Goal: Task Accomplishment & Management: Manage account settings

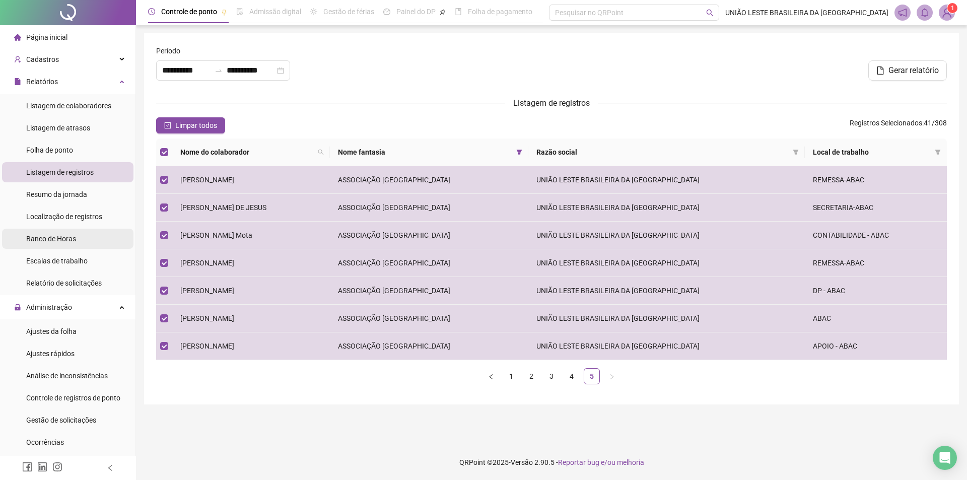
click at [76, 241] on li "Banco de Horas" at bounding box center [67, 239] width 131 height 20
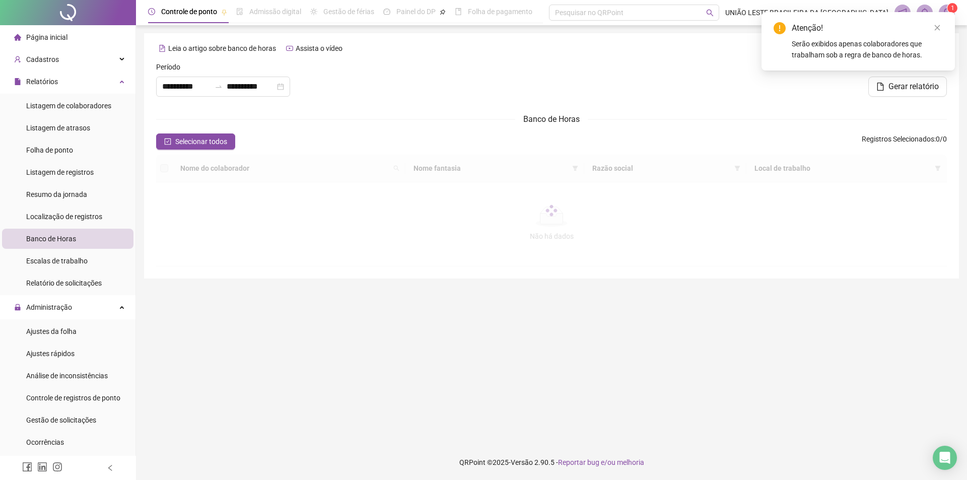
type input "**********"
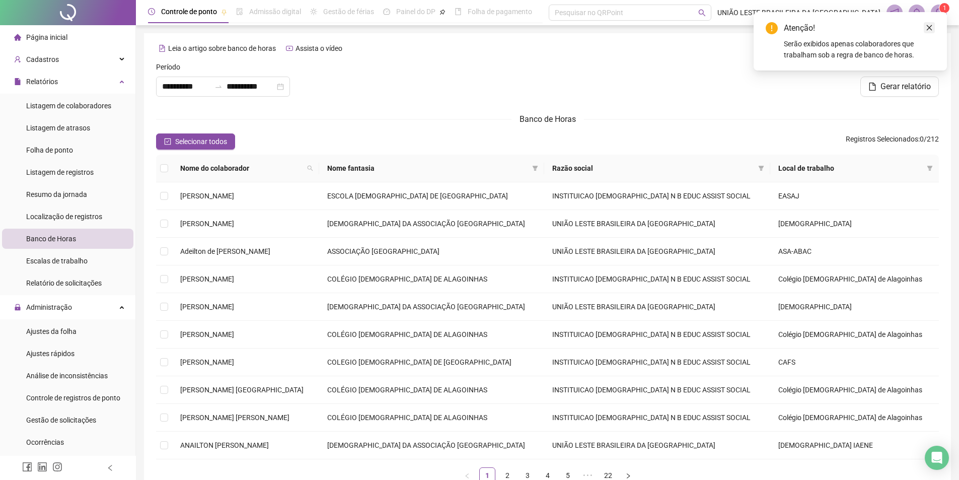
click at [928, 27] on icon "close" at bounding box center [930, 28] width 6 height 6
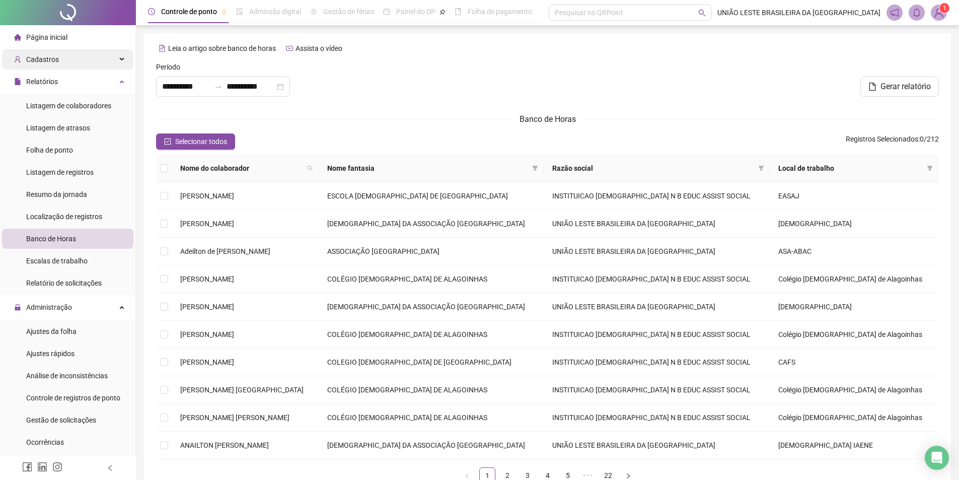
click at [112, 60] on div "Cadastros" at bounding box center [67, 59] width 131 height 20
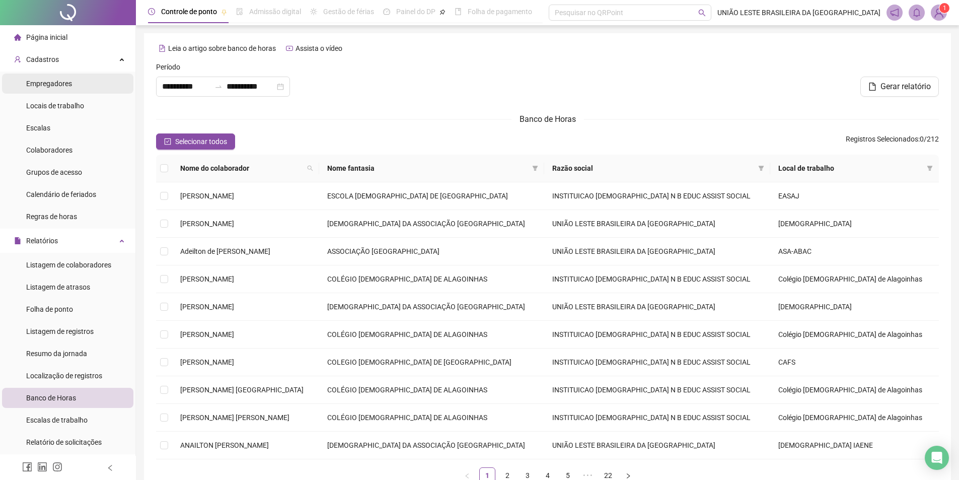
click at [100, 84] on li "Empregadores" at bounding box center [67, 84] width 131 height 20
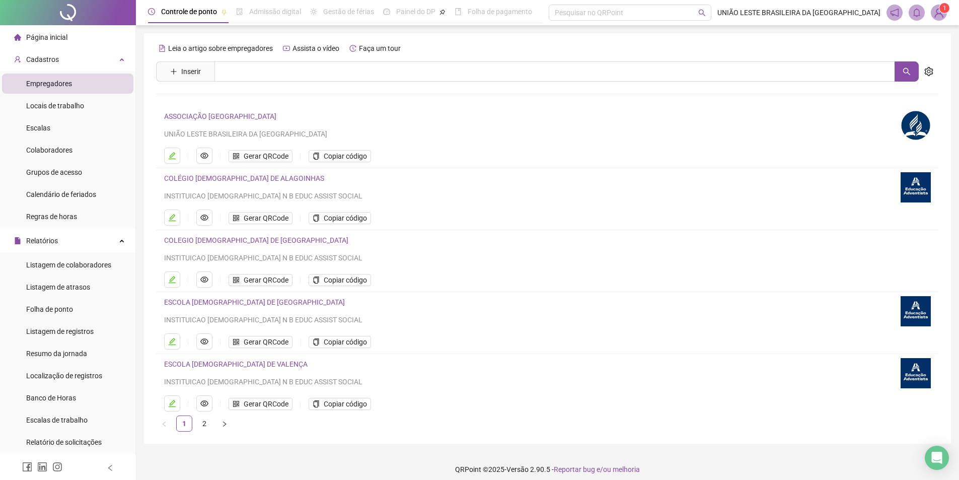
click at [248, 116] on link "ASSOCIAÇÃO [GEOGRAPHIC_DATA]" at bounding box center [220, 116] width 112 height 8
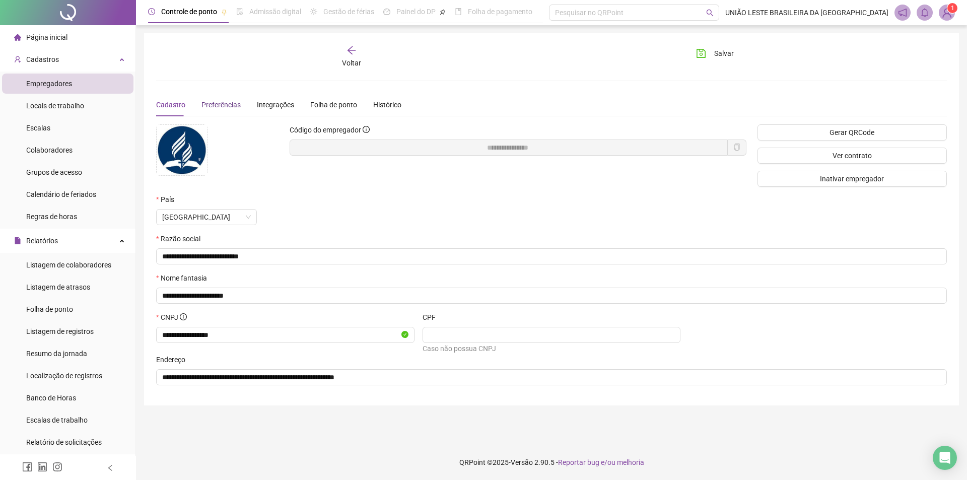
click at [230, 99] on div "Preferências" at bounding box center [220, 104] width 39 height 11
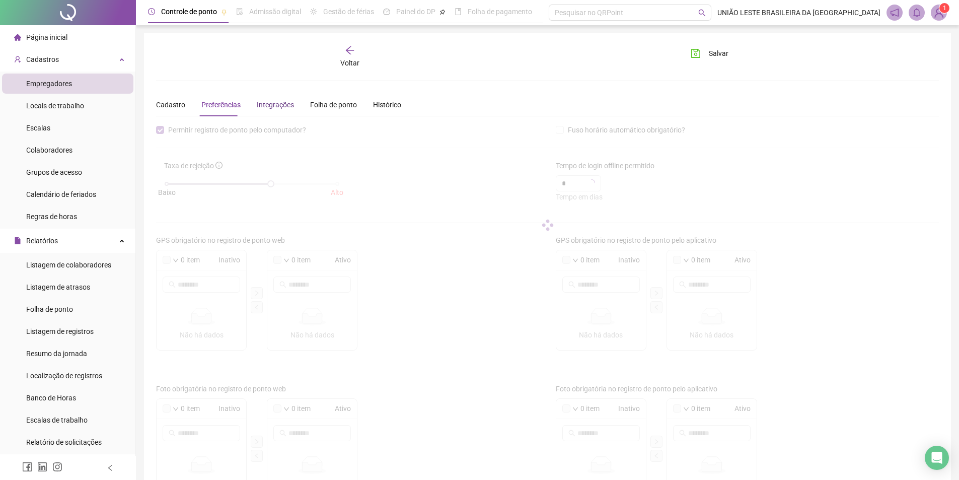
click at [289, 105] on div "Integrações" at bounding box center [275, 104] width 37 height 11
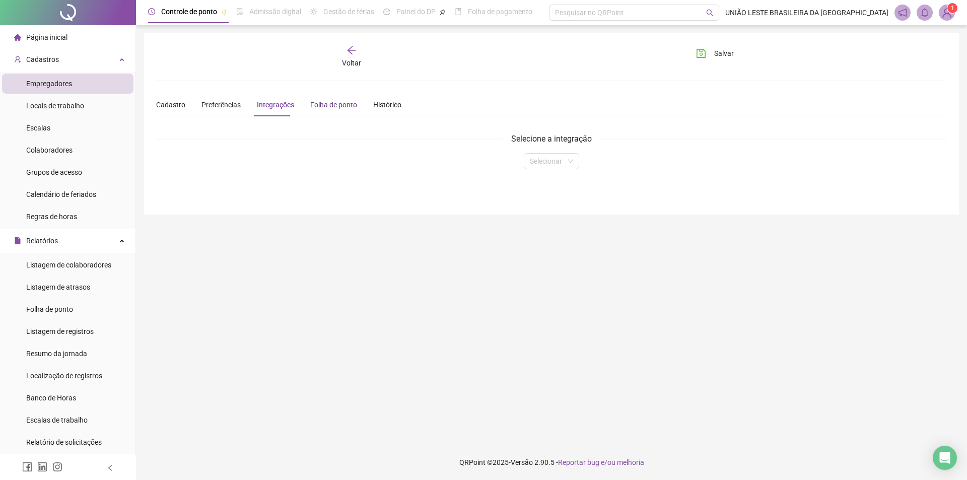
click at [324, 103] on div "Folha de ponto" at bounding box center [333, 104] width 47 height 11
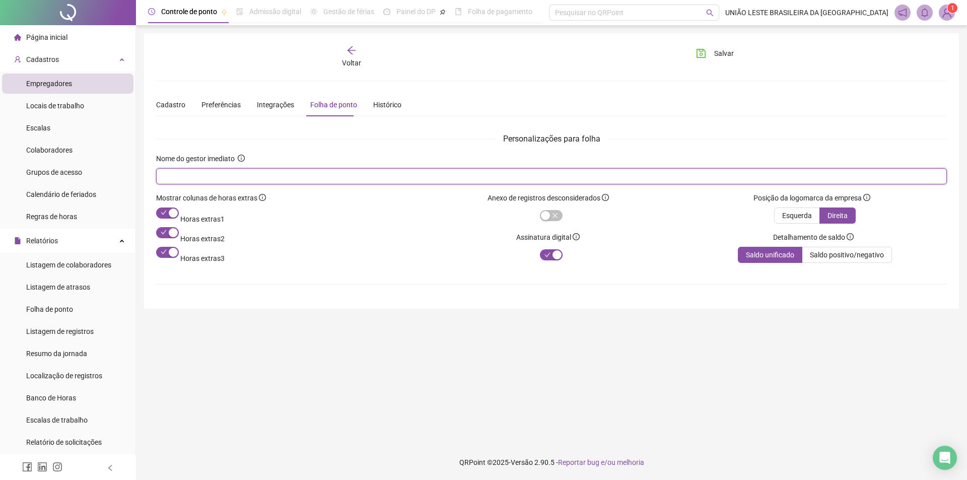
click at [295, 172] on input "text" at bounding box center [550, 176] width 776 height 11
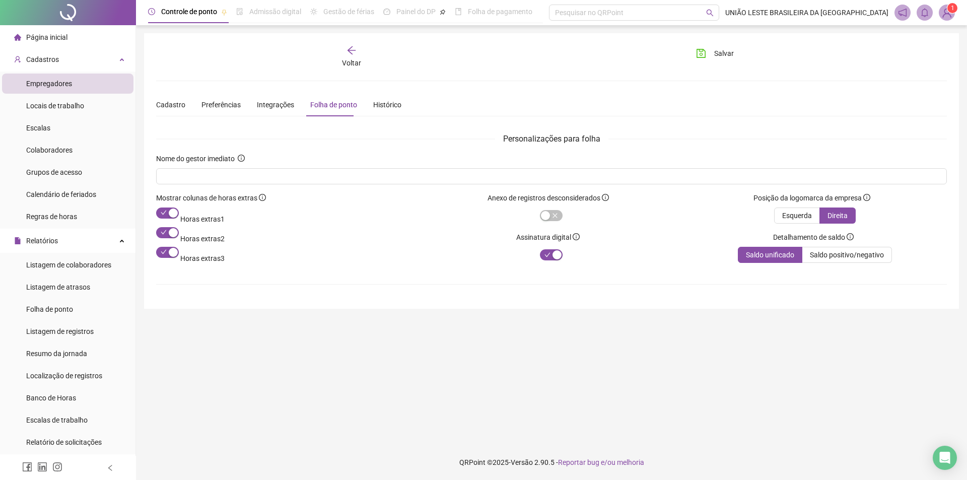
click at [353, 51] on icon "arrow-left" at bounding box center [351, 50] width 10 height 10
